Goal: Check status: Check status

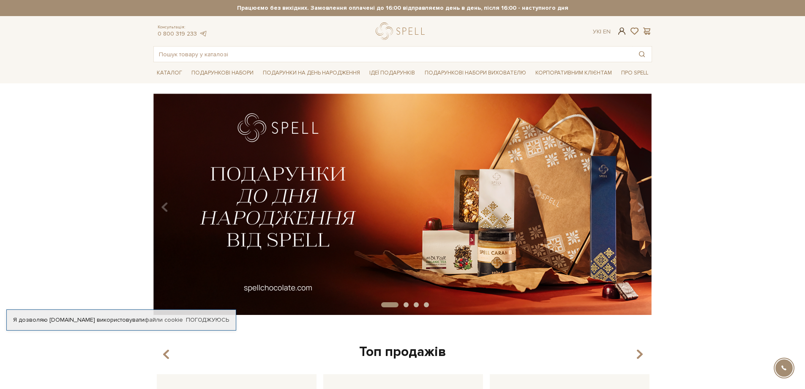
click at [623, 30] on span at bounding box center [622, 31] width 10 height 9
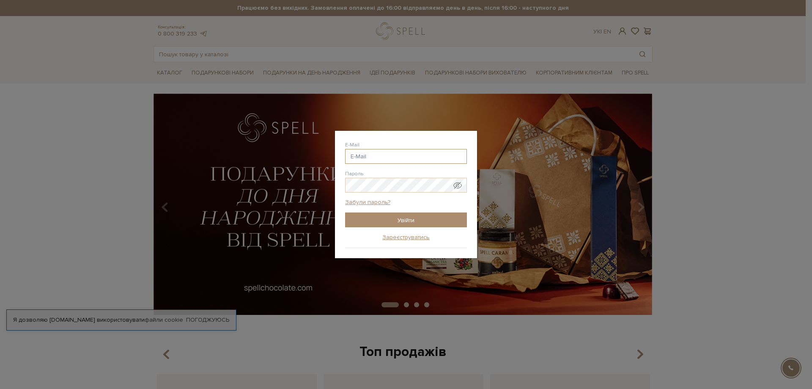
click at [400, 156] on input "E-Mail" at bounding box center [406, 156] width 122 height 15
type input "evhenii.baranov6@gmail.com"
click at [417, 222] on input "Увійти" at bounding box center [406, 219] width 122 height 15
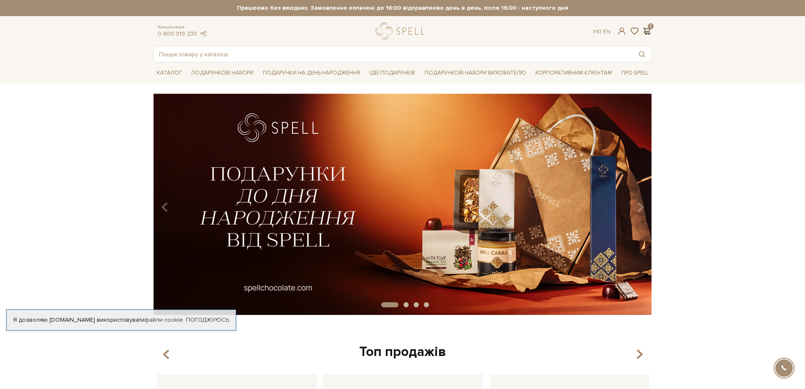
click at [645, 28] on span at bounding box center [647, 31] width 10 height 9
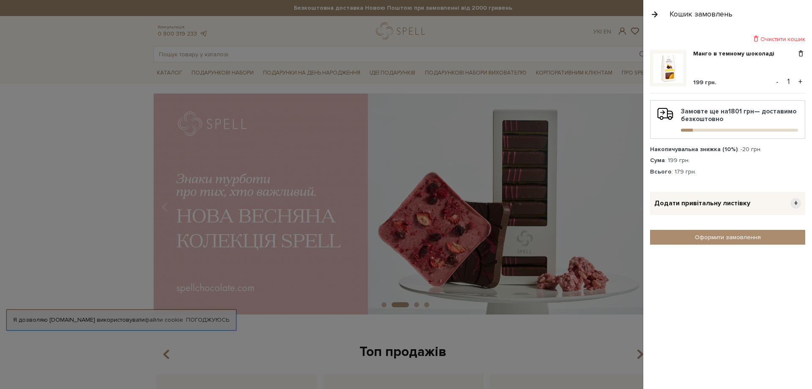
click at [781, 38] on div "Очистити кошик" at bounding box center [727, 39] width 155 height 8
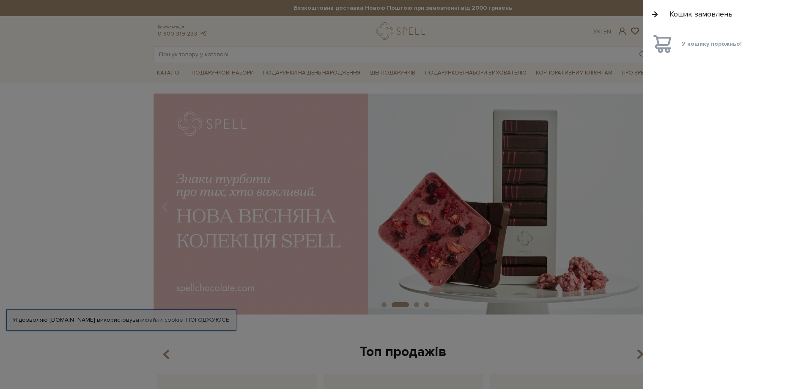
click at [652, 11] on button "button" at bounding box center [654, 14] width 9 height 15
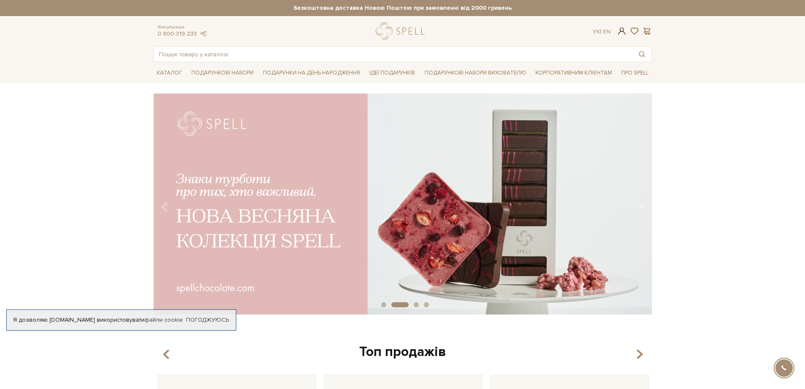
click at [621, 32] on span at bounding box center [622, 31] width 10 height 9
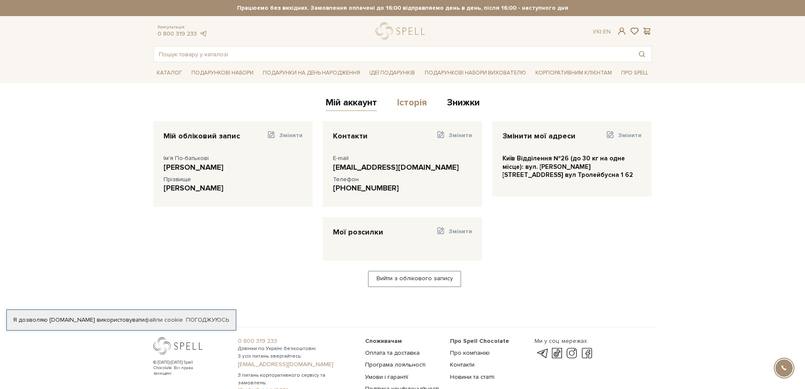
click at [405, 101] on link "Історія" at bounding box center [412, 104] width 30 height 14
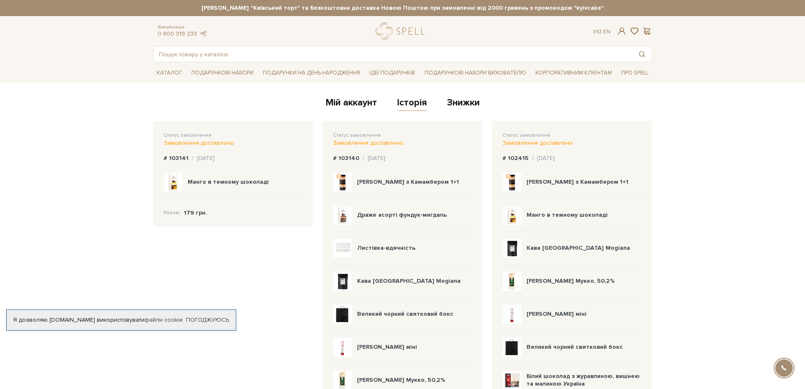
click at [398, 144] on div "Замовлення доставлено" at bounding box center [402, 143] width 139 height 8
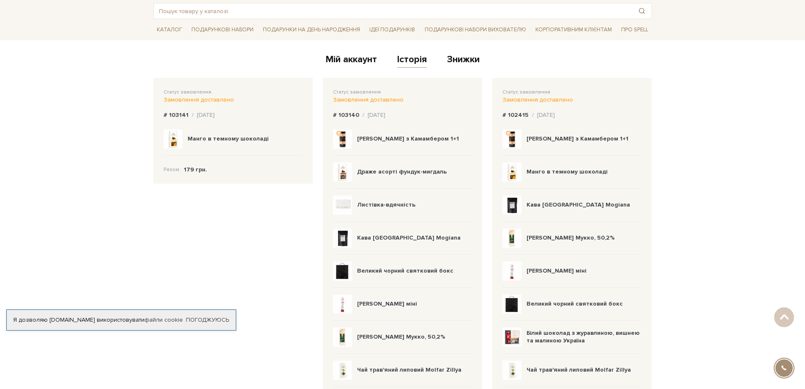
scroll to position [42, 0]
drag, startPoint x: 358, startPoint y: 114, endPoint x: 339, endPoint y: 116, distance: 18.7
click at [339, 116] on div "# 103140 / 12.09.2025" at bounding box center [402, 116] width 139 height 8
